Goal: Check status: Check status

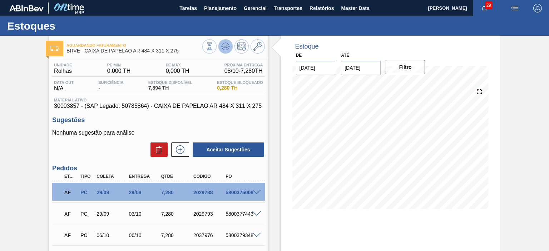
click at [222, 45] on icon at bounding box center [225, 46] width 9 height 9
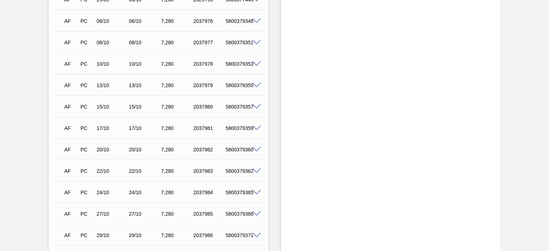
scroll to position [250, 0]
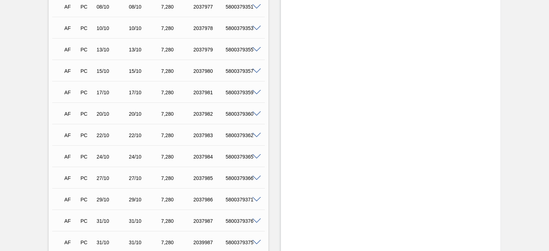
click at [257, 5] on span at bounding box center [256, 6] width 9 height 5
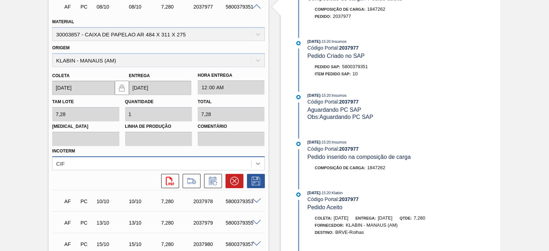
scroll to position [282, 0]
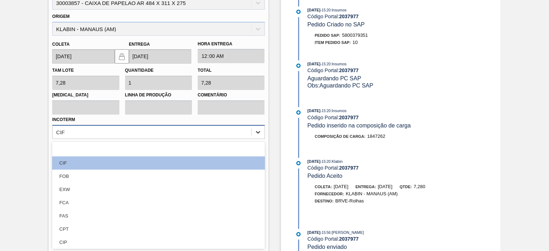
click at [254, 139] on div "option CIF focused, 2 of 12. 12 results available. Use Up and Down to choose op…" at bounding box center [158, 132] width 212 height 14
click at [254, 164] on div "CIF" at bounding box center [158, 162] width 212 height 13
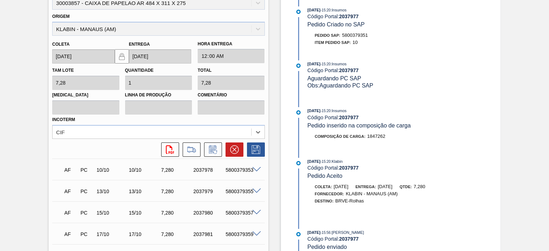
scroll to position [174, 0]
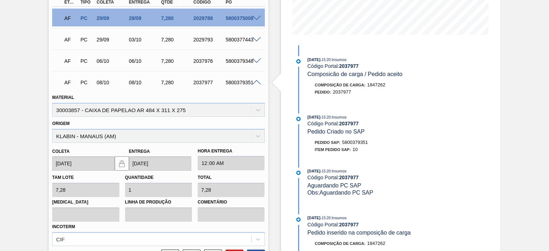
click at [255, 83] on span at bounding box center [256, 82] width 9 height 5
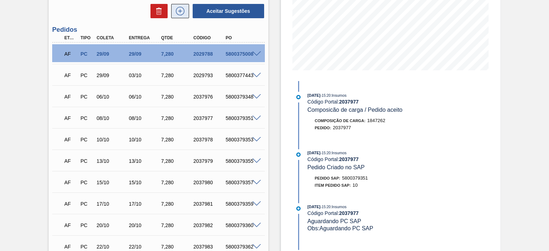
scroll to position [67, 0]
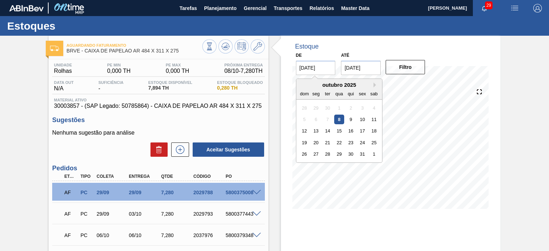
click at [299, 69] on input "[DATE]" at bounding box center [316, 68] width 40 height 14
click at [454, 58] on div "Estoque De 08/10/2025 Next Month outubro 2025 dom seg ter qua qui sex sab 28 29…" at bounding box center [390, 128] width 219 height 184
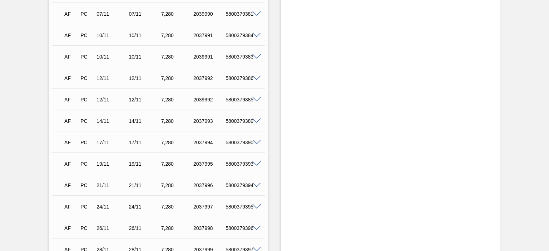
scroll to position [675, 0]
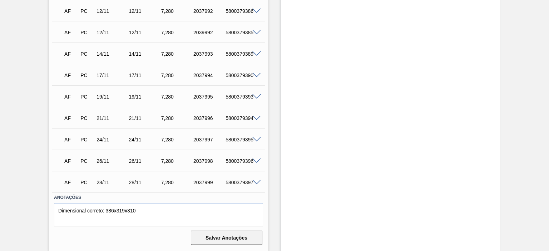
click at [213, 238] on button "Salvar Anotações" at bounding box center [226, 238] width 71 height 14
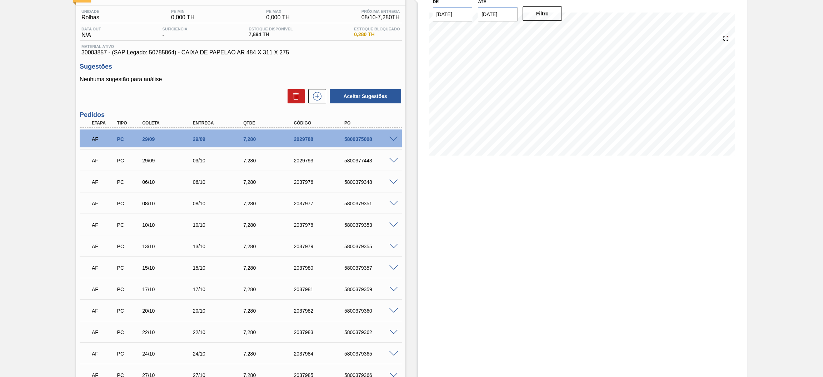
scroll to position [0, 0]
